Goal: Transaction & Acquisition: Purchase product/service

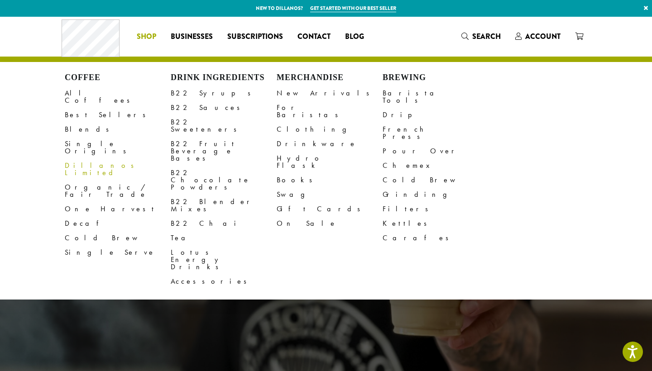
click at [96, 158] on link "Dillanos Limited" at bounding box center [118, 169] width 106 height 22
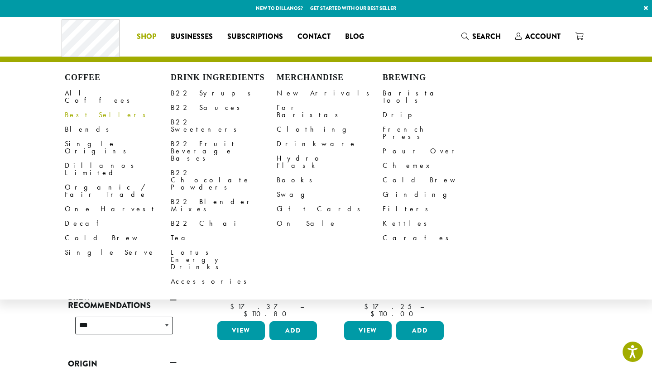
click at [87, 108] on link "Best Sellers" at bounding box center [118, 115] width 106 height 14
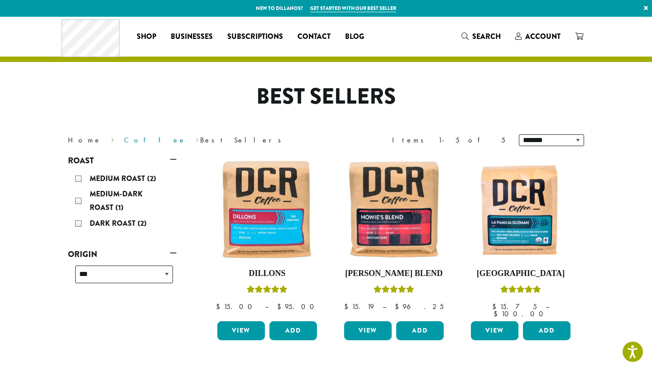
click at [124, 142] on link "Coffee" at bounding box center [155, 140] width 62 height 10
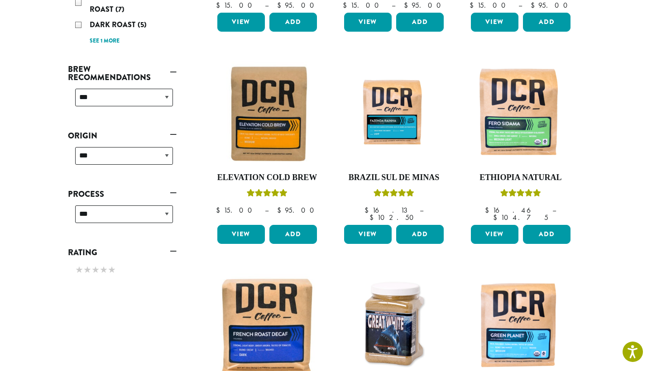
scroll to position [295, 0]
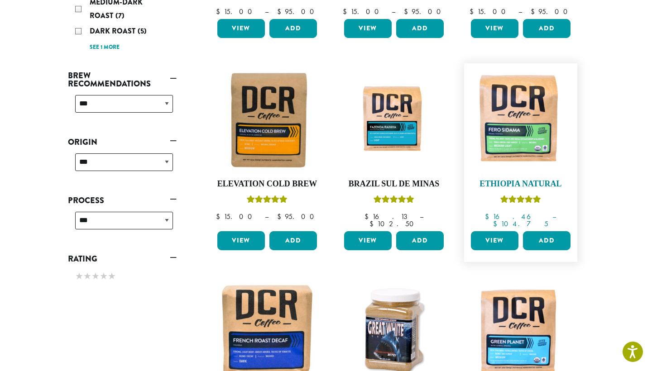
click at [530, 148] on img at bounding box center [521, 120] width 104 height 104
